Goal: Use online tool/utility: Use online tool/utility

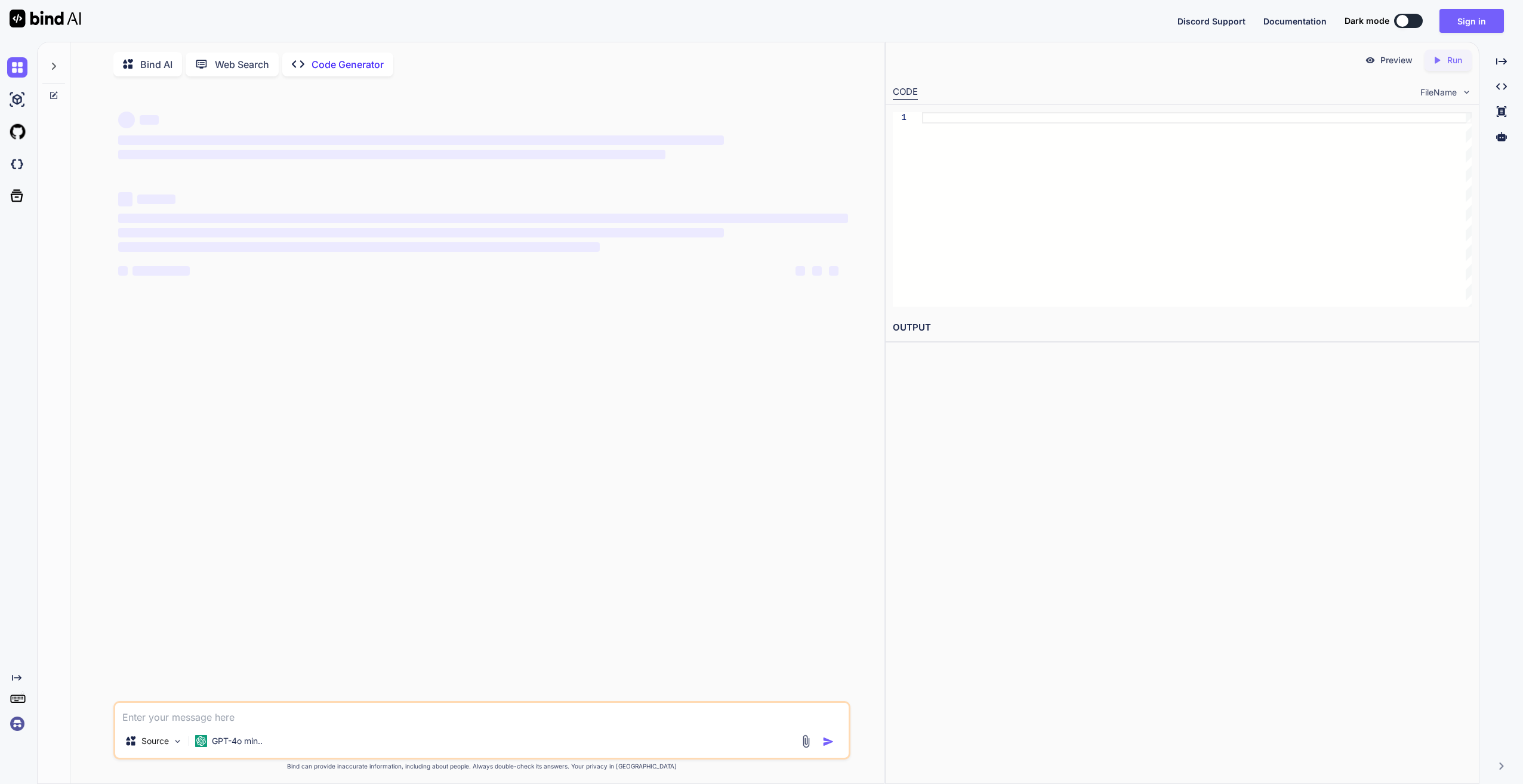
scroll to position [4, 0]
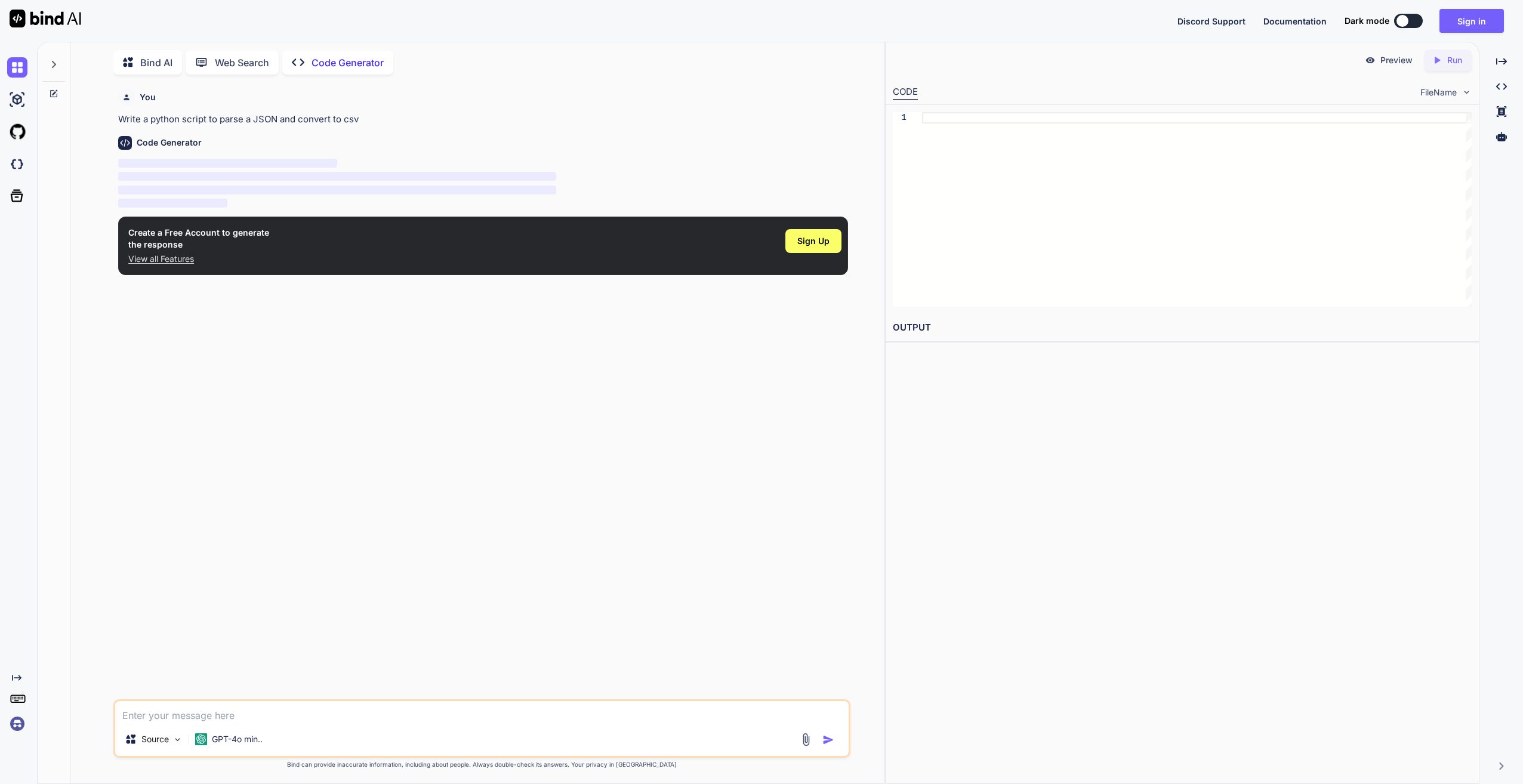
type textarea "x"
click at [222, 709] on textarea at bounding box center [482, 712] width 733 height 22
click at [180, 722] on textarea at bounding box center [482, 712] width 733 height 22
type textarea "make a game"
click at [819, 742] on div at bounding box center [819, 739] width 40 height 14
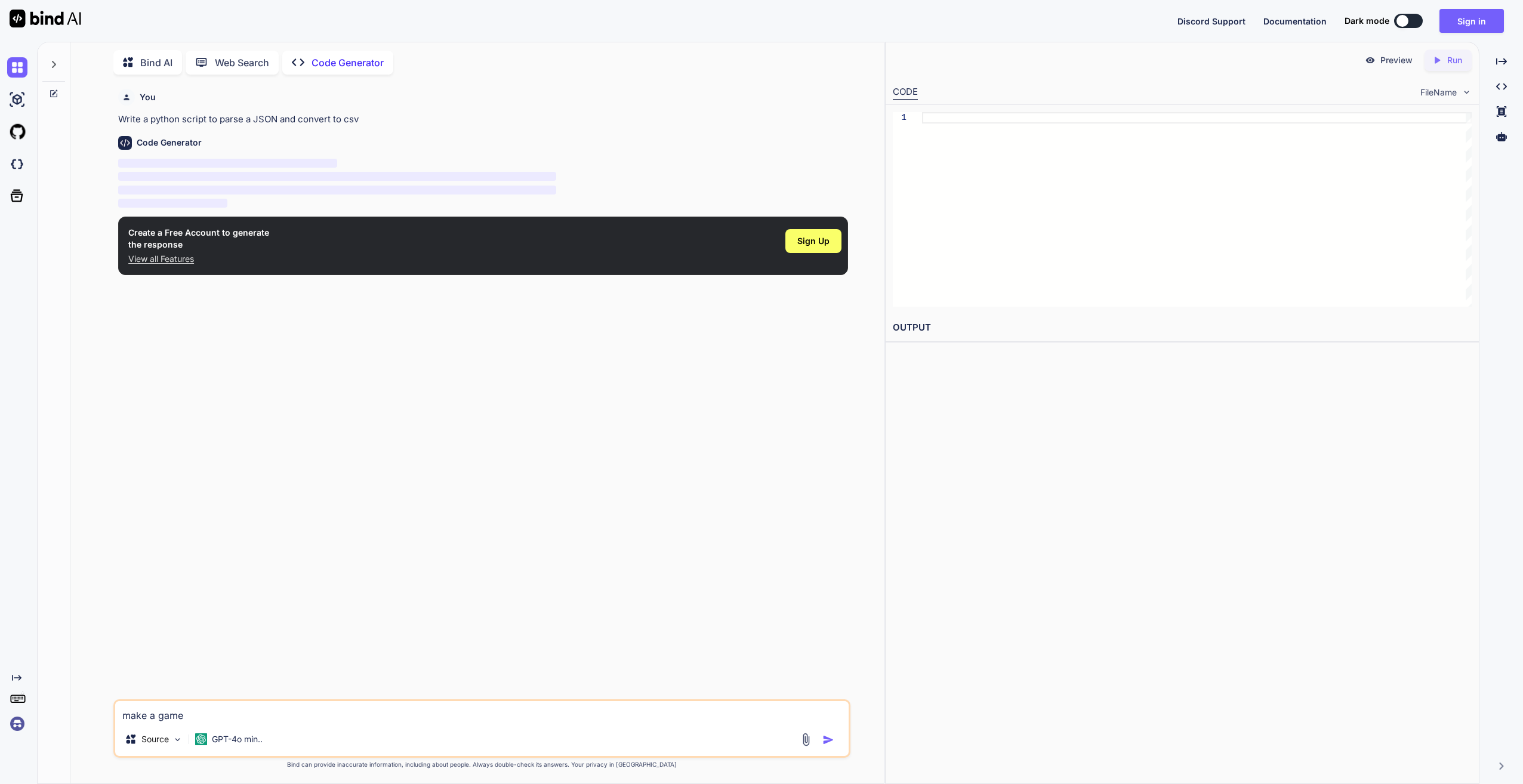
click at [823, 742] on img "button" at bounding box center [828, 739] width 12 height 12
click at [830, 742] on img "button" at bounding box center [828, 739] width 12 height 12
